Goal: Register for event/course

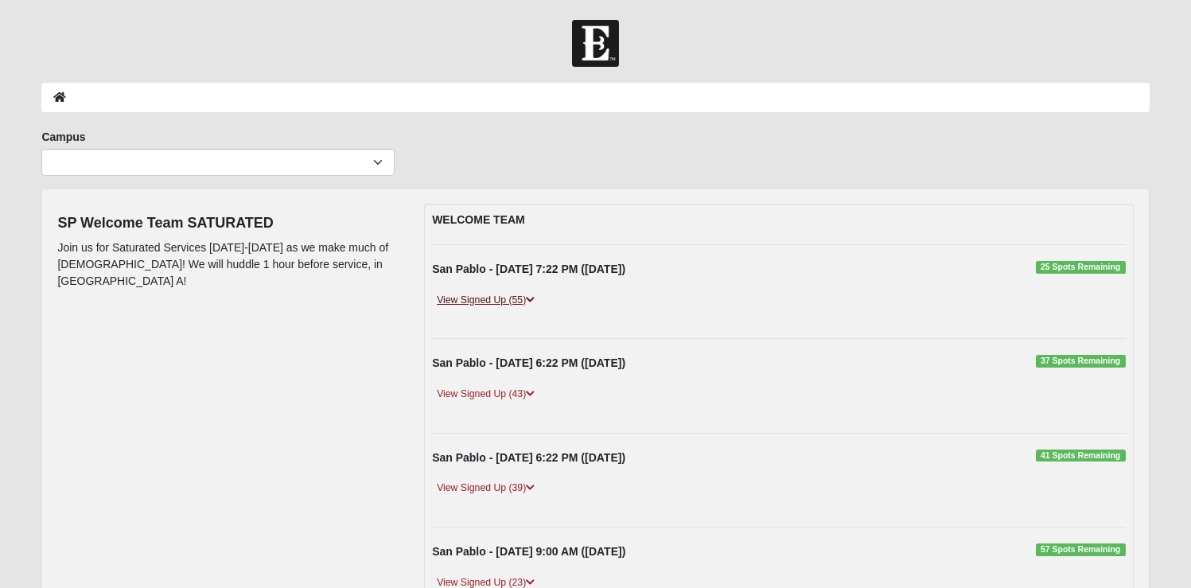
click at [528, 295] on icon at bounding box center [530, 300] width 9 height 10
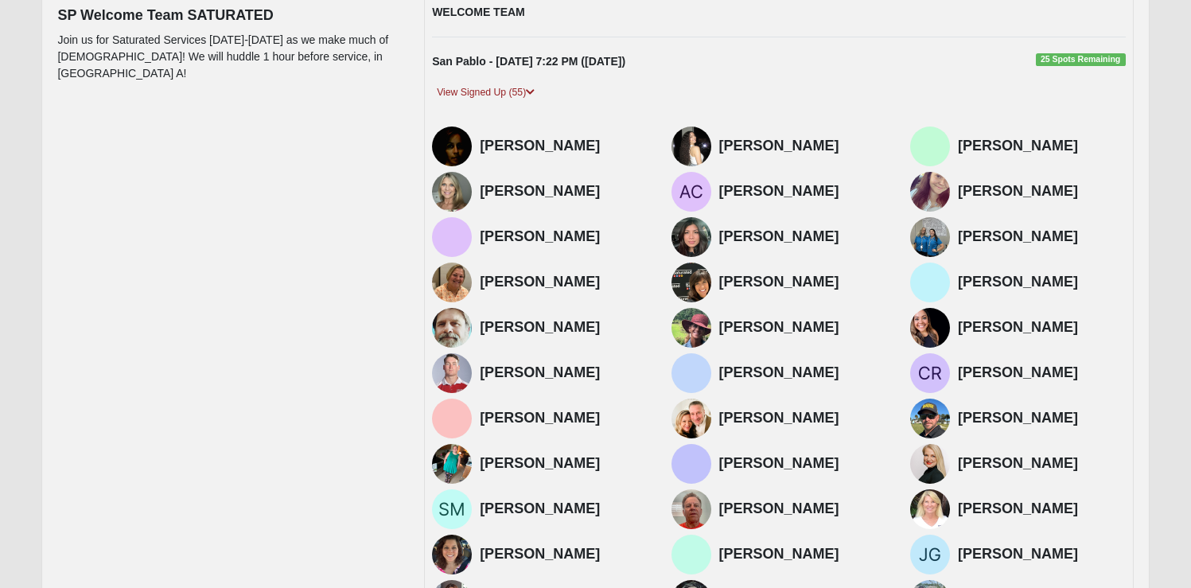
scroll to position [15, 0]
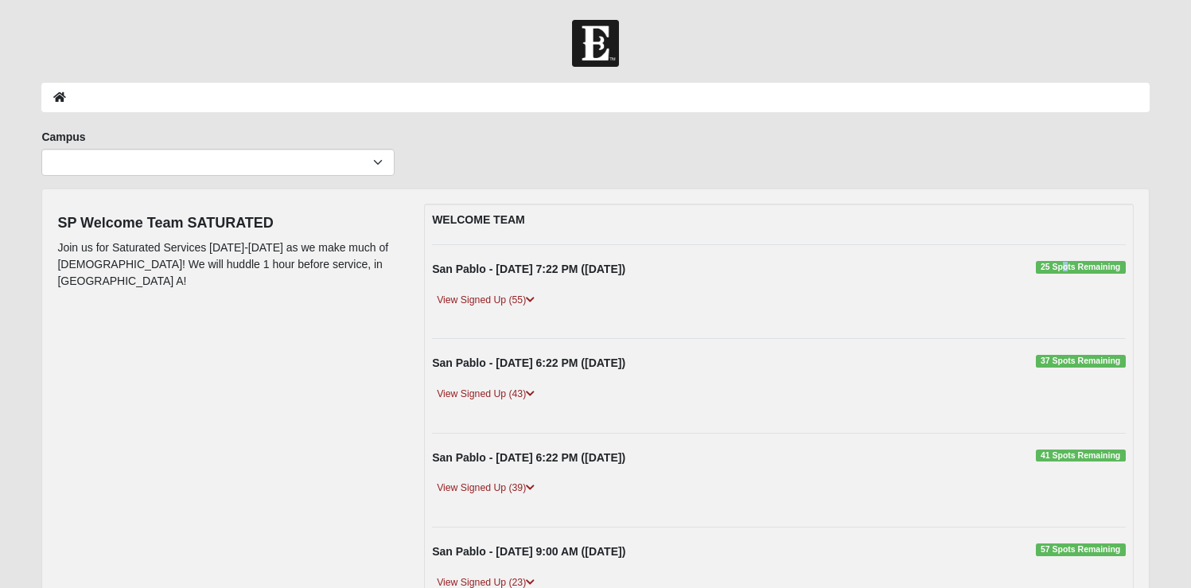
click at [1066, 270] on span "25 Spots Remaining" at bounding box center [1081, 267] width 90 height 13
click at [1067, 266] on span "25 Spots Remaining" at bounding box center [1081, 267] width 90 height 13
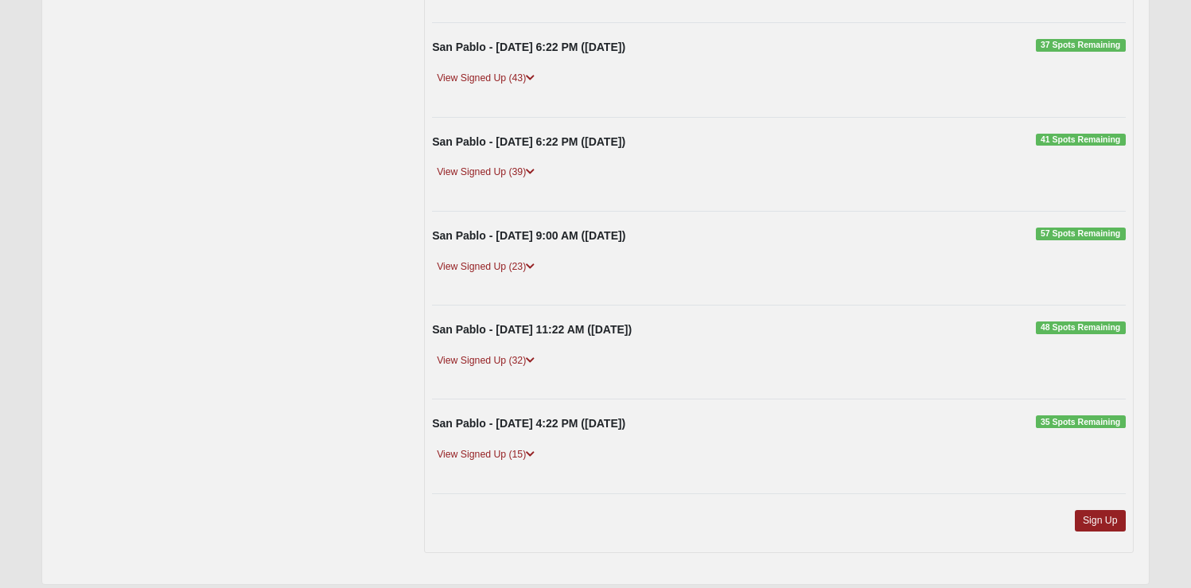
scroll to position [364, 0]
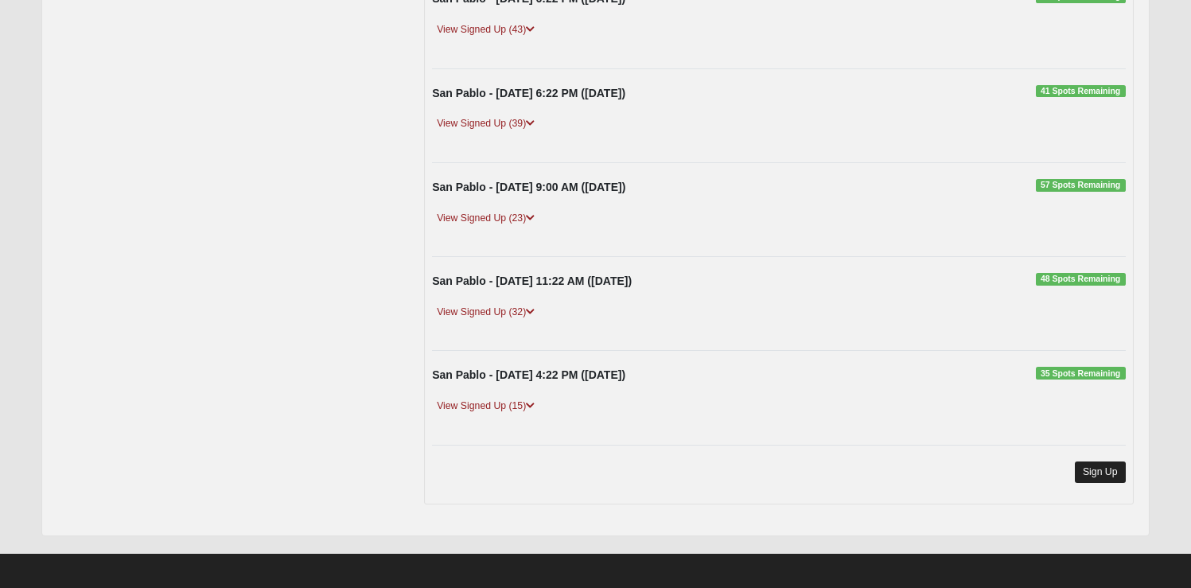
click at [1098, 463] on link "Sign Up" at bounding box center [1100, 471] width 51 height 21
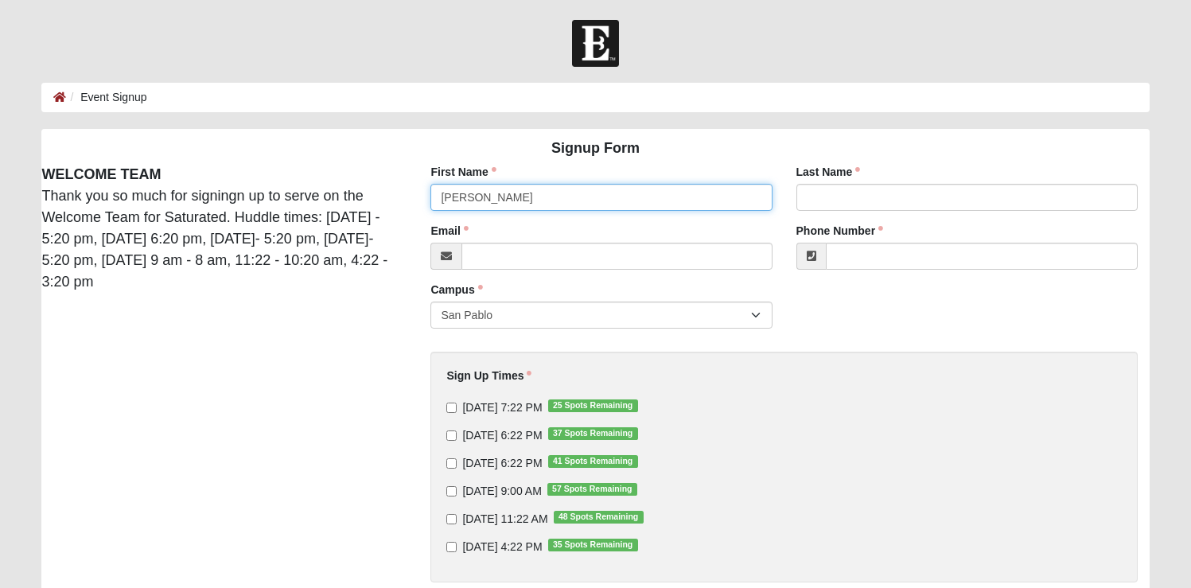
type input "Emily"
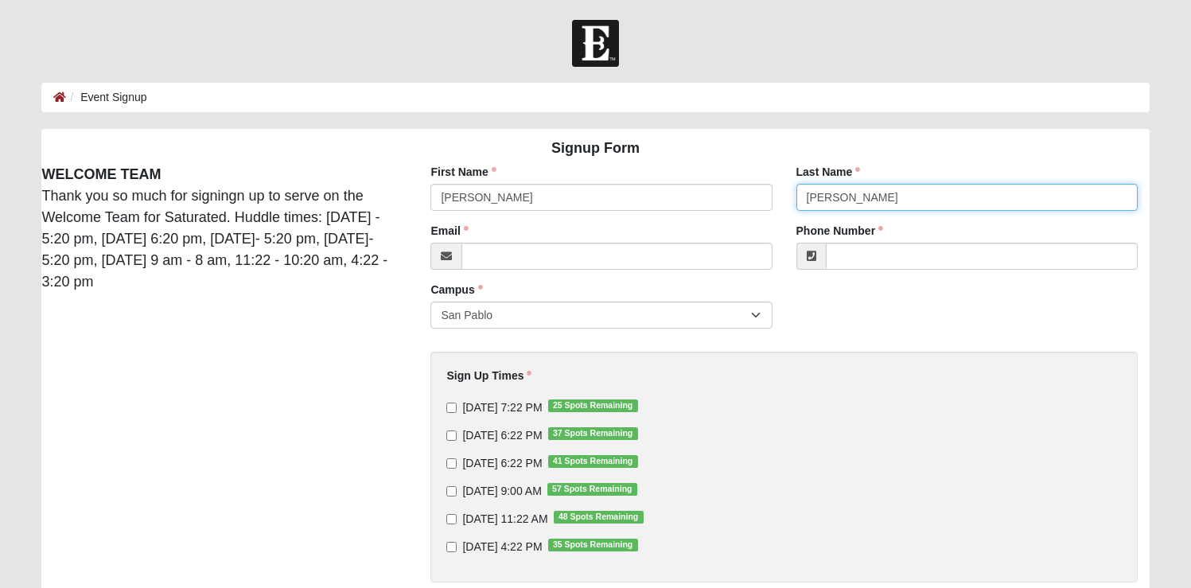
type input "McDaniel"
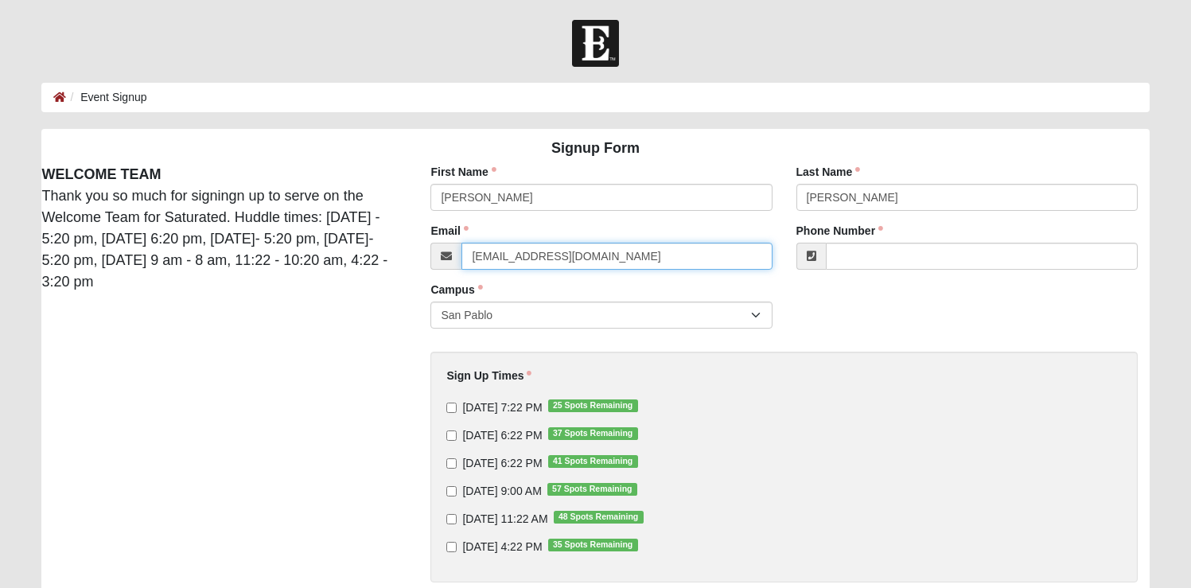
type input "emcdaniel218@gmail.com"
type input "(352) 817-3970"
click at [449, 406] on input "9/11/2025 7:22 PM 25 Spots Remaining" at bounding box center [451, 408] width 10 height 10
checkbox input "true"
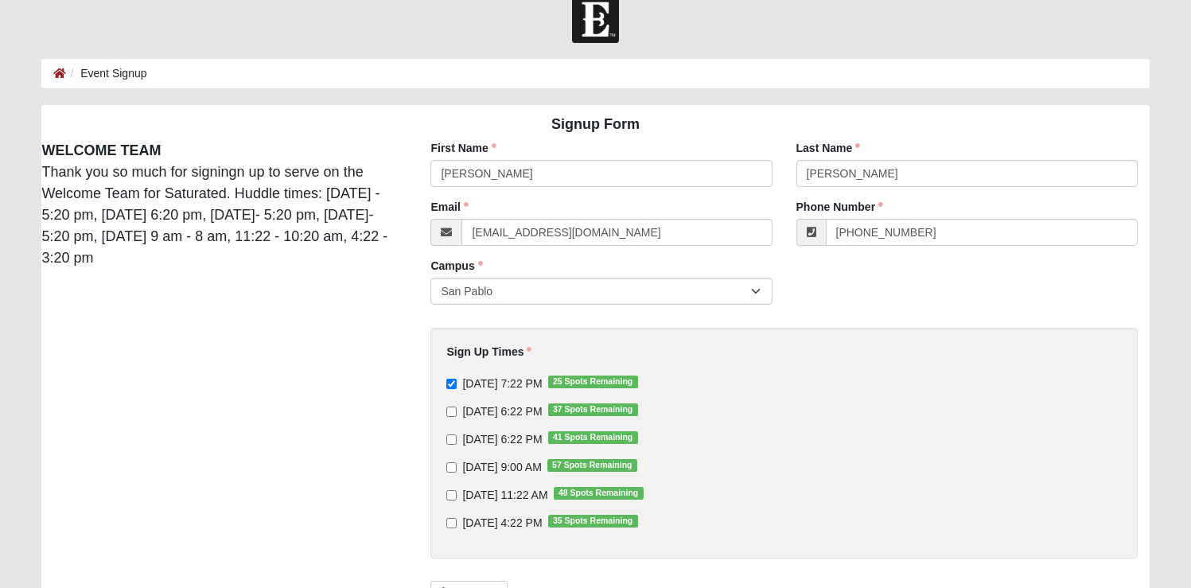
scroll to position [80, 0]
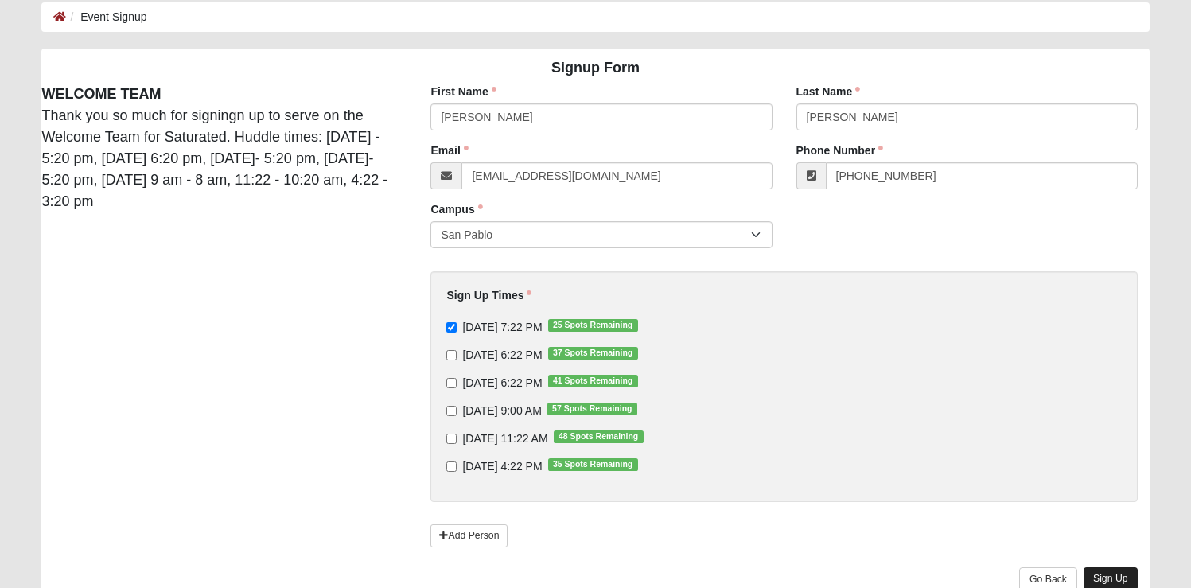
click at [1109, 577] on link "Sign Up" at bounding box center [1110, 578] width 54 height 23
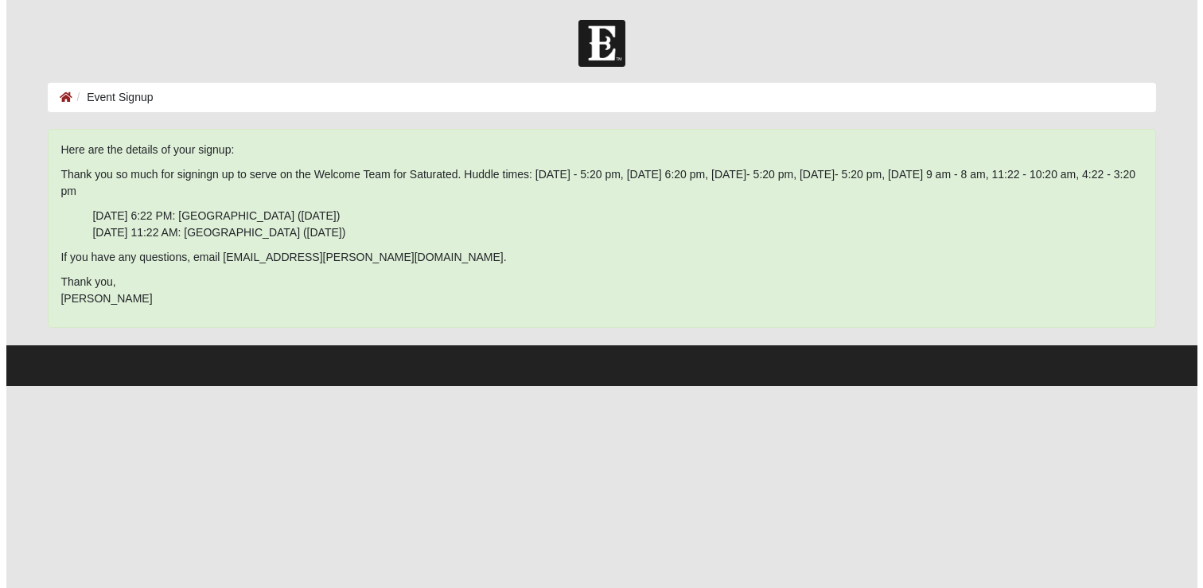
scroll to position [0, 0]
